Goal: Navigation & Orientation: Find specific page/section

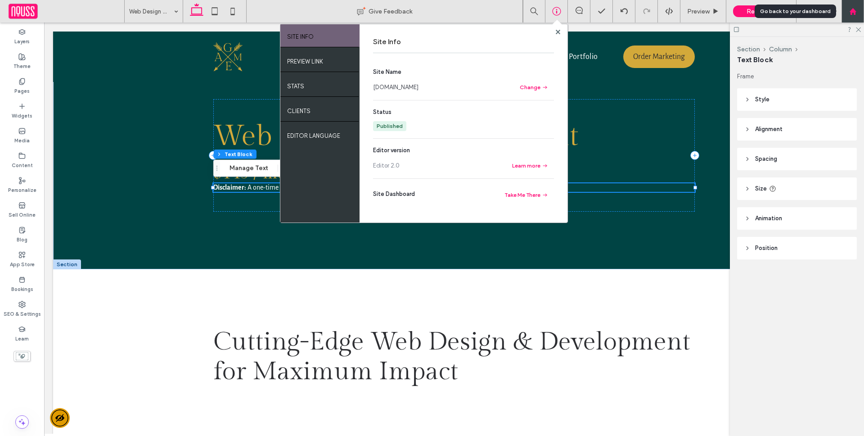
click at [852, 16] on div at bounding box center [853, 11] width 23 height 23
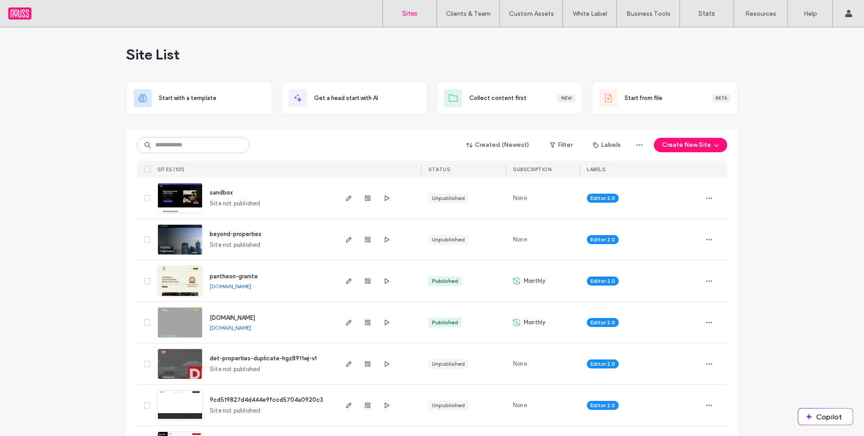
click at [231, 315] on span "www.citylife.com.ph" at bounding box center [232, 317] width 45 height 7
